Goal: Task Accomplishment & Management: Complete application form

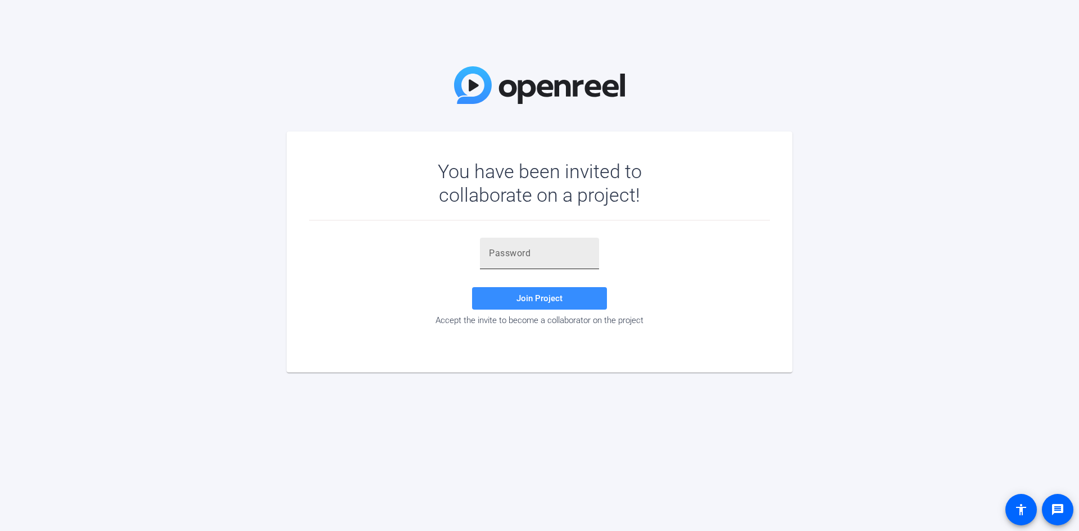
click at [578, 257] on input "text" at bounding box center [539, 253] width 101 height 13
paste input "Lec}]i"
type input "Lec}]i"
click at [575, 300] on span at bounding box center [539, 298] width 135 height 27
